Goal: Navigation & Orientation: Find specific page/section

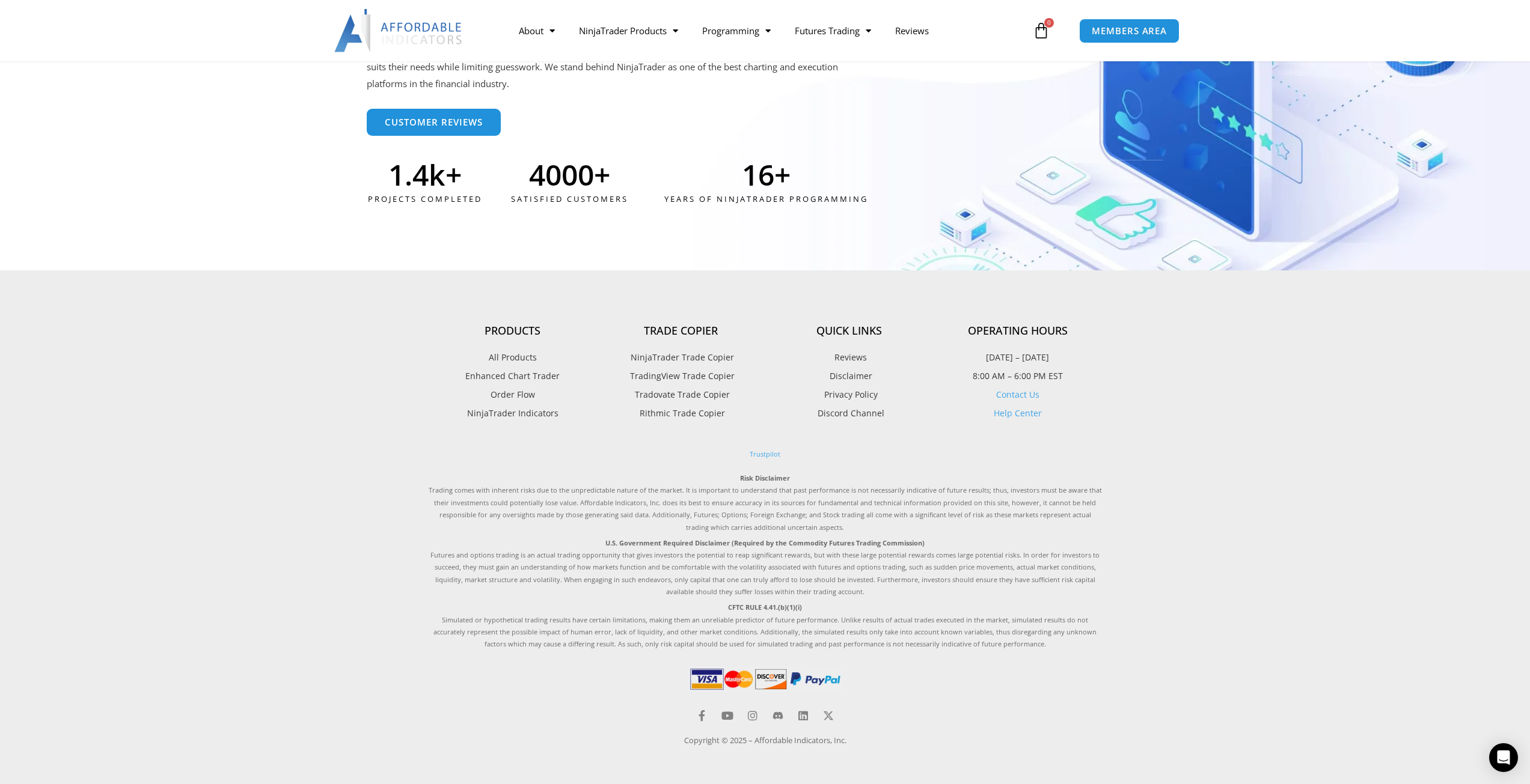
scroll to position [3156, 0]
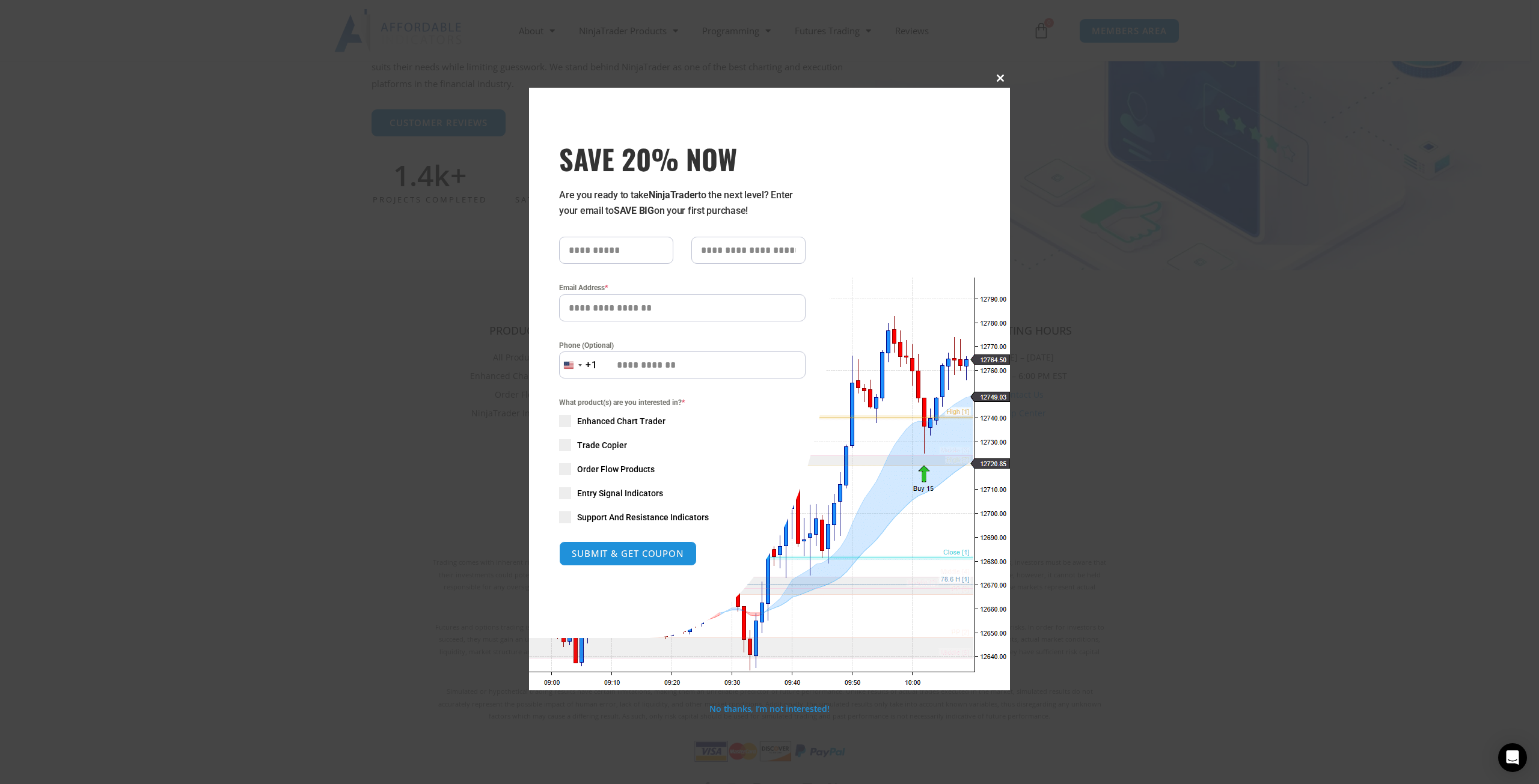
click at [1006, 72] on button "Close this module" at bounding box center [1000, 78] width 20 height 20
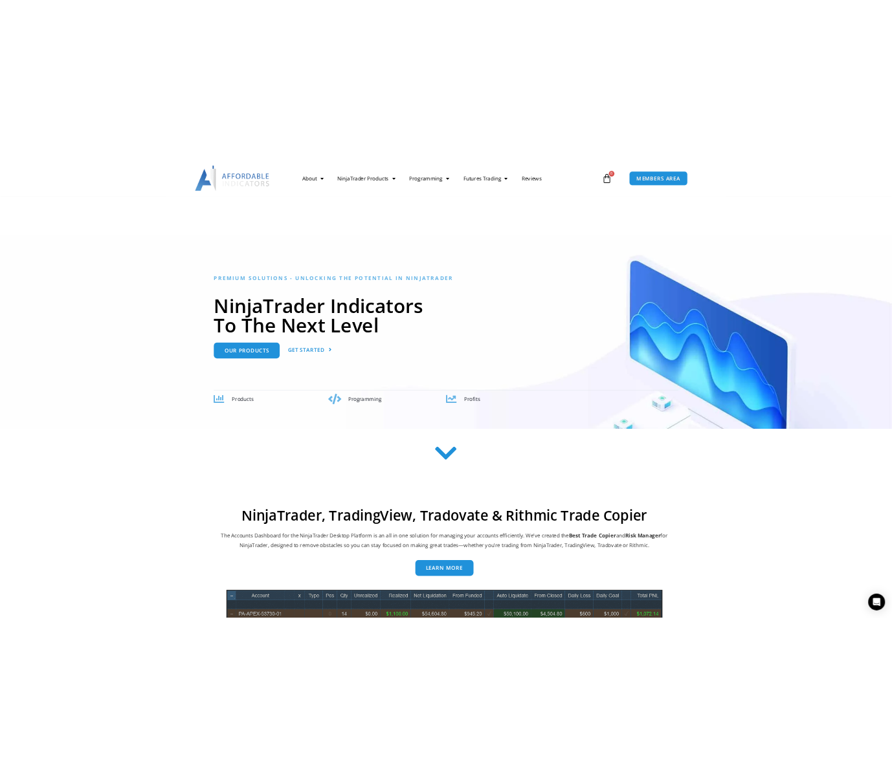
scroll to position [0, 0]
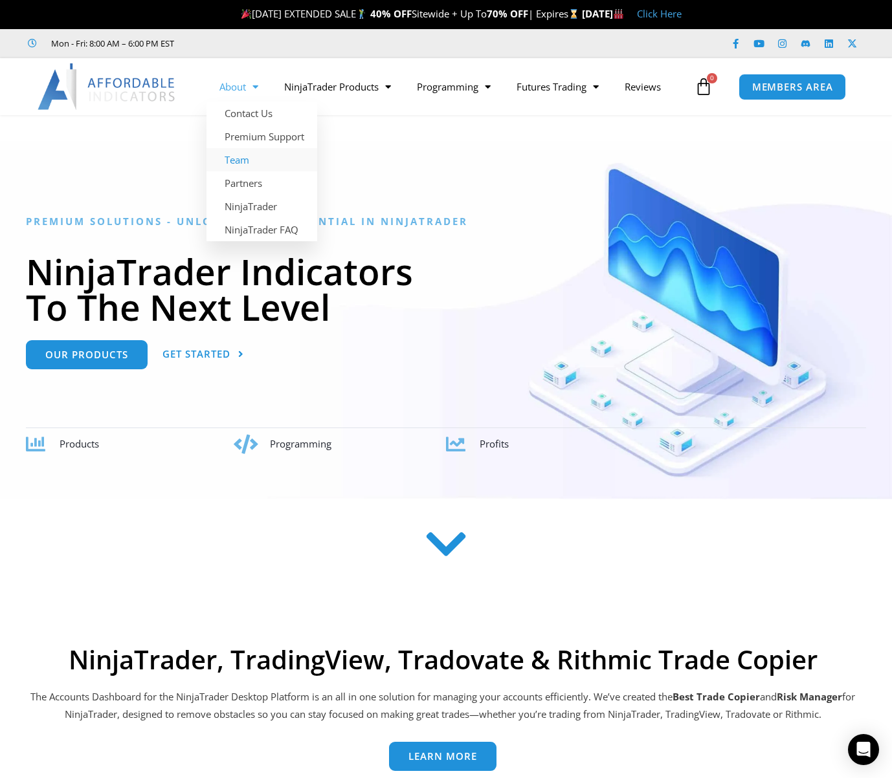
click at [258, 162] on link "Team" at bounding box center [261, 159] width 111 height 23
